Goal: Task Accomplishment & Management: Manage account settings

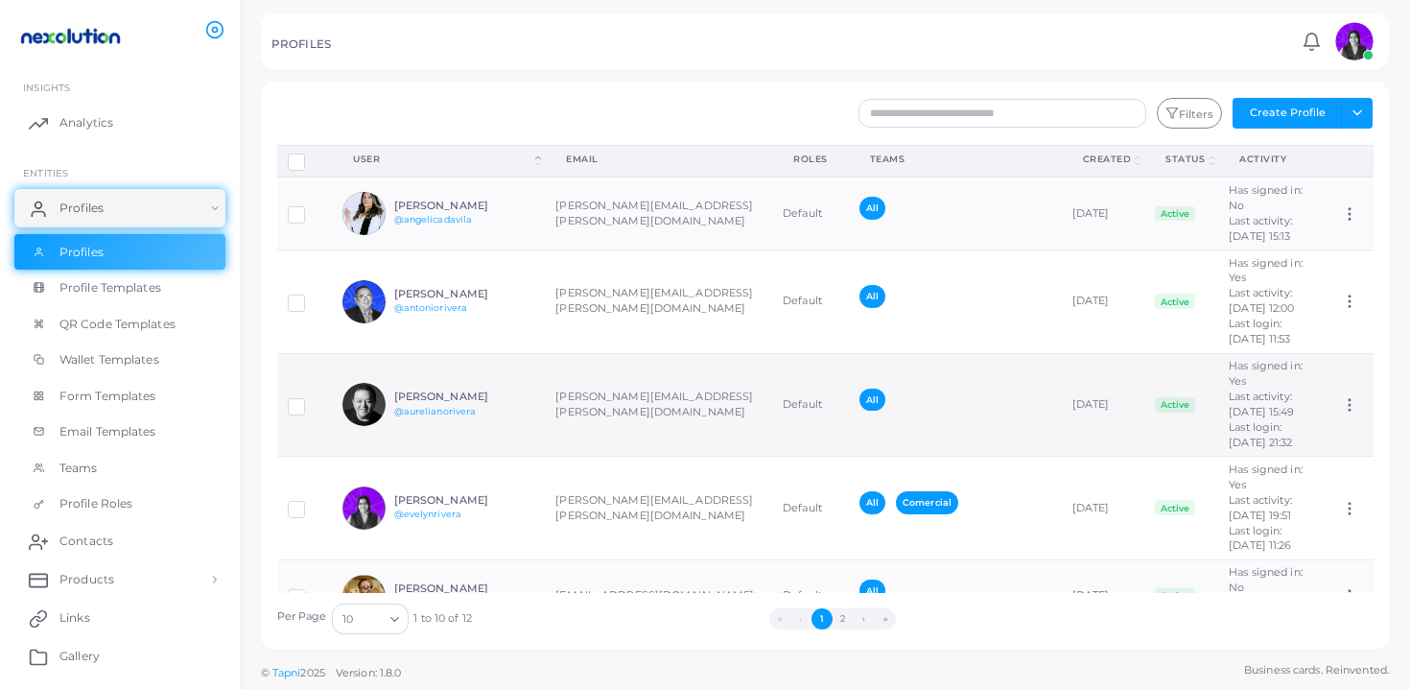
click at [967, 457] on td "All" at bounding box center [955, 405] width 213 height 104
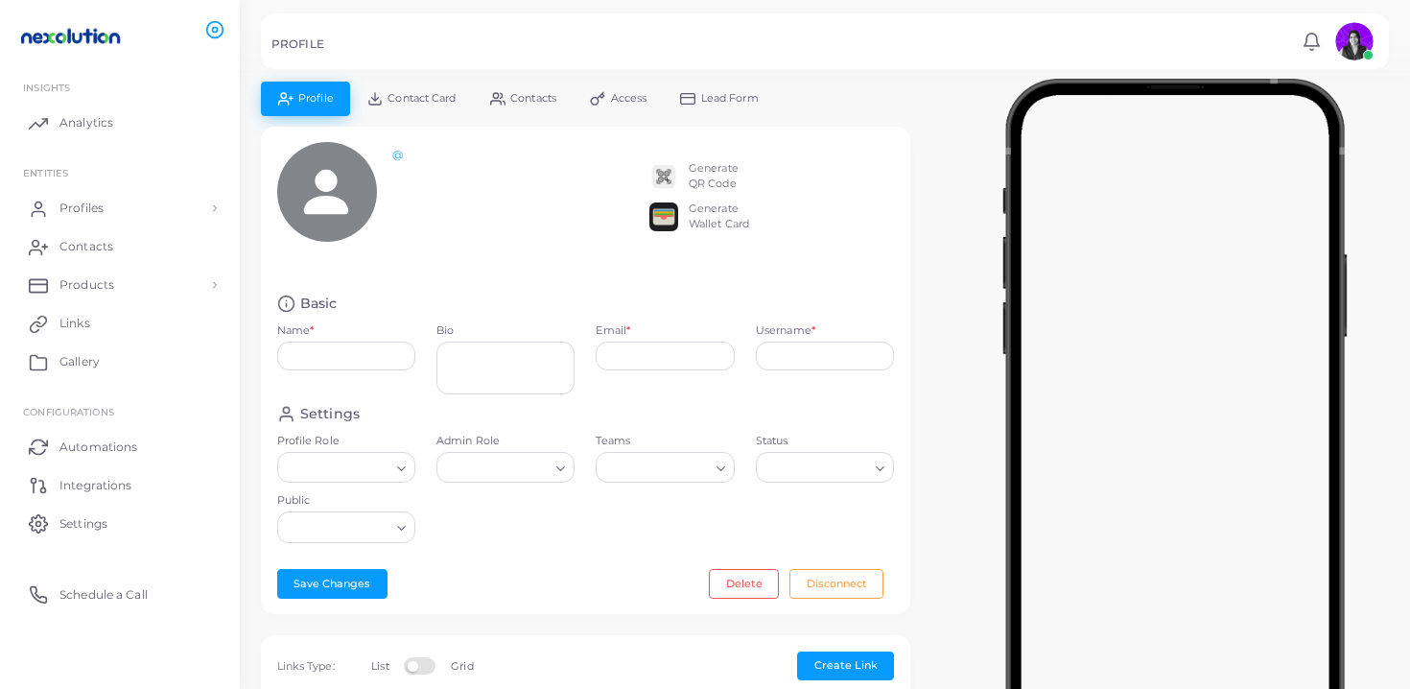
type input "**********"
type textarea "**********"
type input "**********"
